Goal: Task Accomplishment & Management: Manage account settings

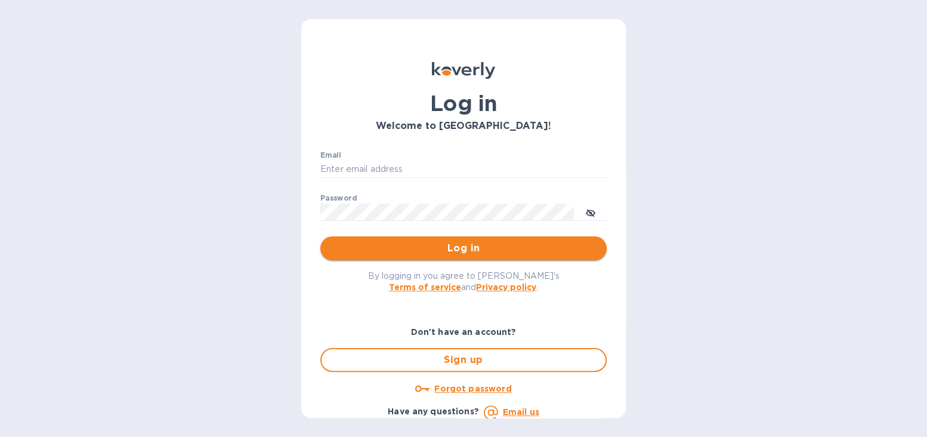
type input "[EMAIL_ADDRESS][DOMAIN_NAME]"
click at [484, 247] on span "Log in" at bounding box center [463, 248] width 267 height 14
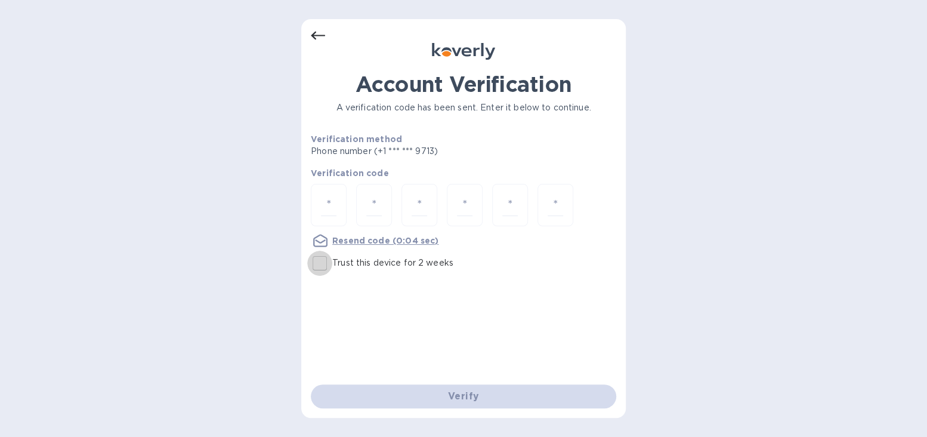
click at [321, 264] on input "Trust this device for 2 weeks" at bounding box center [319, 262] width 25 height 25
checkbox input "true"
click at [332, 207] on input "number" at bounding box center [329, 205] width 16 height 22
type input "3"
type input "0"
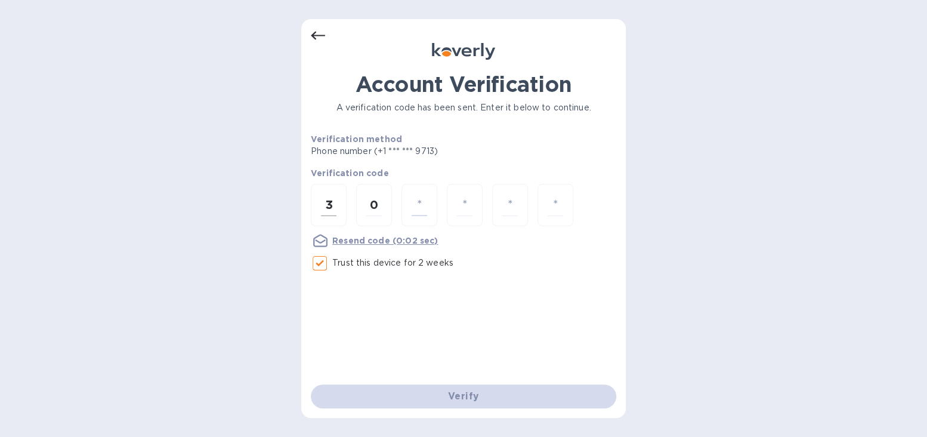
type input "1"
type input "5"
type input "4"
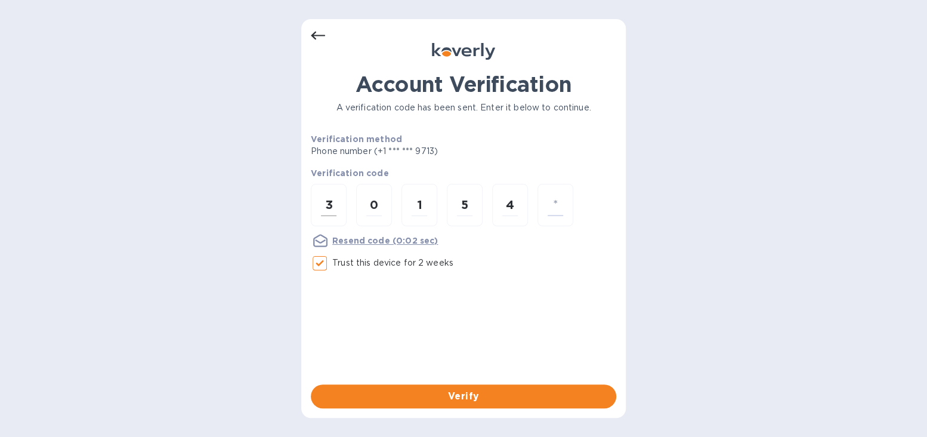
type input "5"
